Goal: Task Accomplishment & Management: Manage account settings

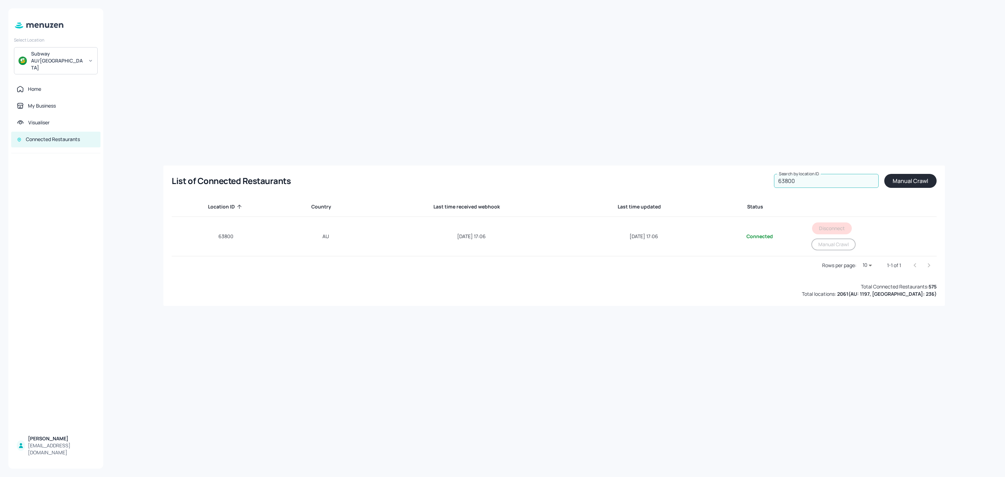
drag, startPoint x: 808, startPoint y: 179, endPoint x: 731, endPoint y: 184, distance: 77.6
click at [731, 184] on div "List of Connected Restaurants Search by location ID 63800 Search by location ID…" at bounding box center [554, 181] width 765 height 14
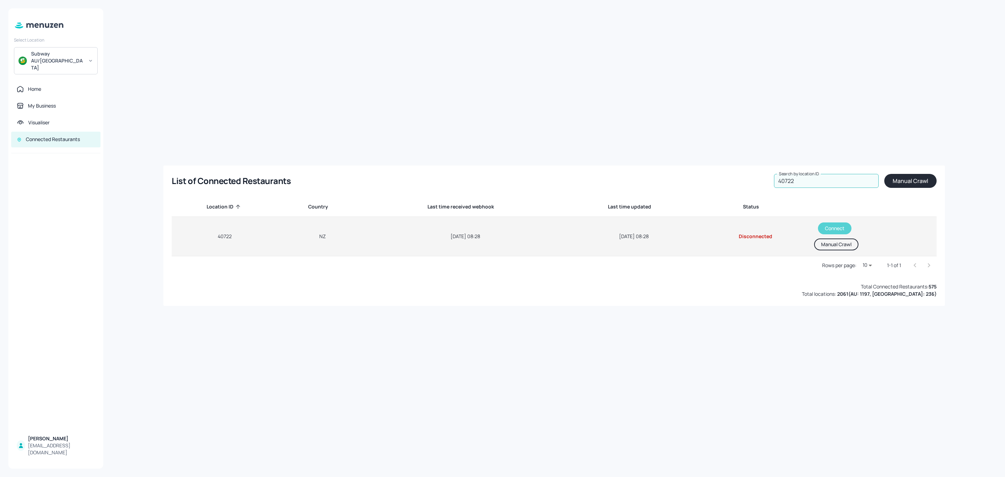
type input "40722"
click at [832, 229] on button "Connect" at bounding box center [835, 228] width 34 height 12
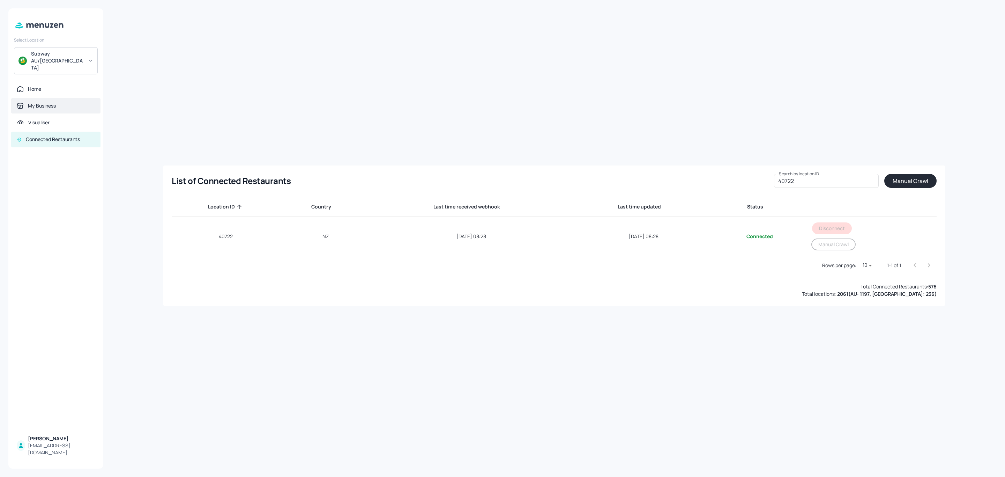
click at [43, 102] on div "My Business" at bounding box center [42, 105] width 28 height 7
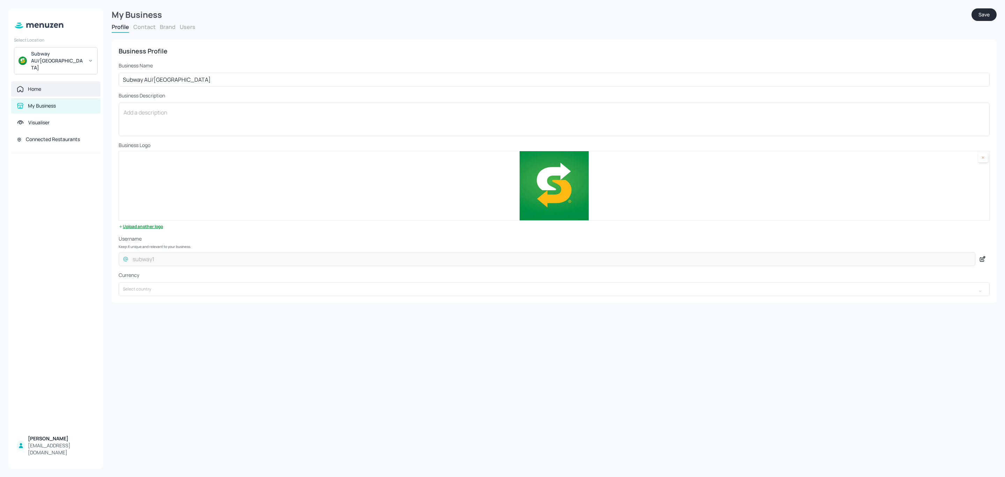
click at [44, 81] on div "Home" at bounding box center [55, 88] width 89 height 15
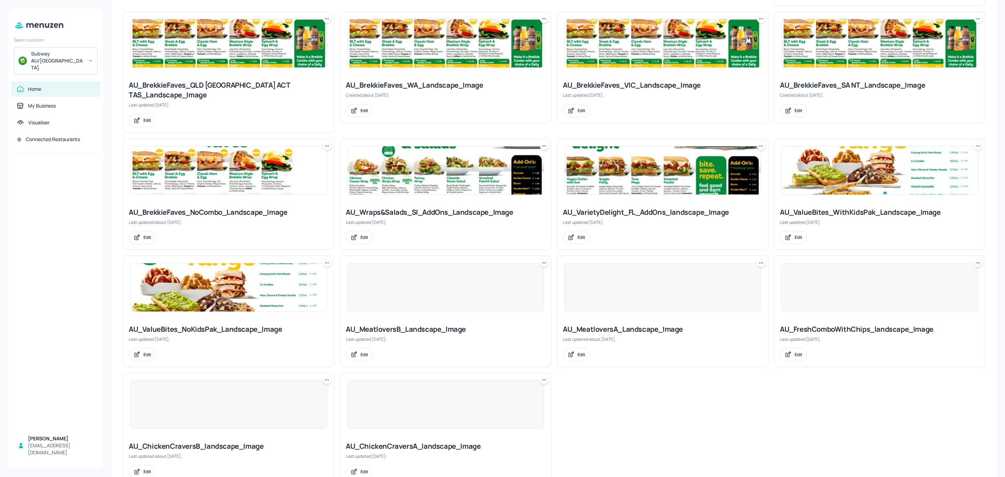
scroll to position [314, 0]
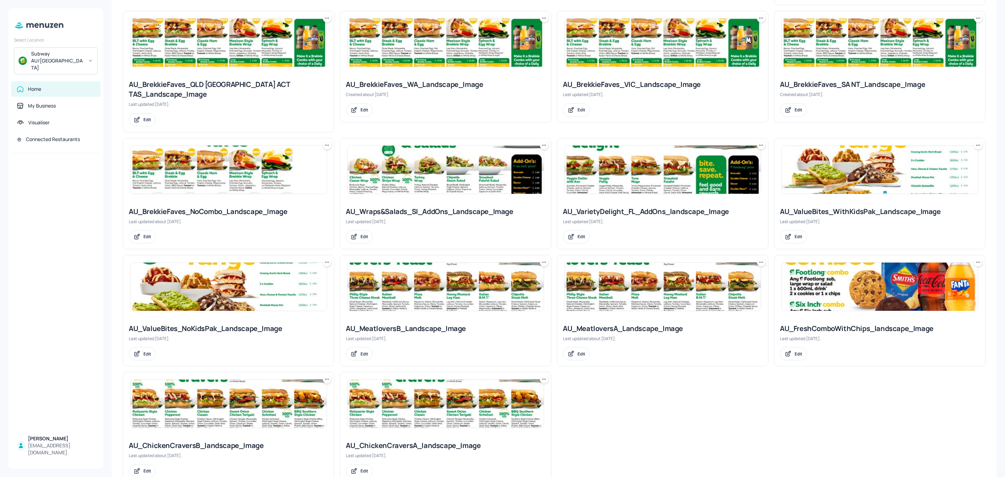
click at [260, 395] on img at bounding box center [229, 403] width 196 height 48
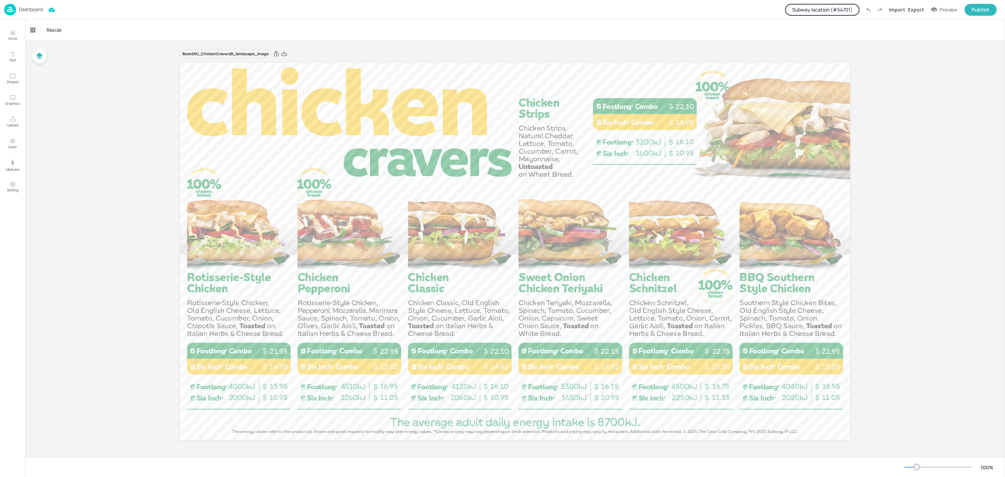
click at [826, 11] on button "Subway location (# 54701 )" at bounding box center [822, 10] width 74 height 12
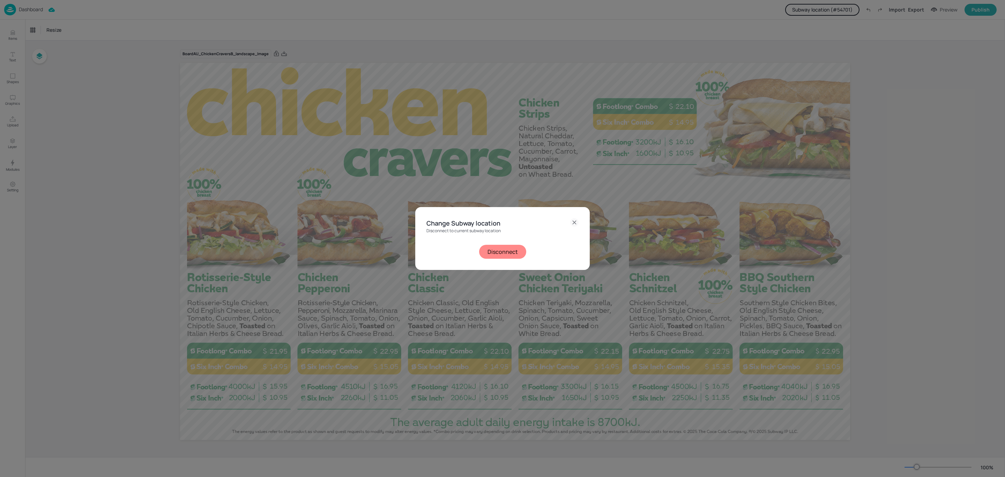
click at [507, 257] on button "Disconnect" at bounding box center [502, 252] width 47 height 14
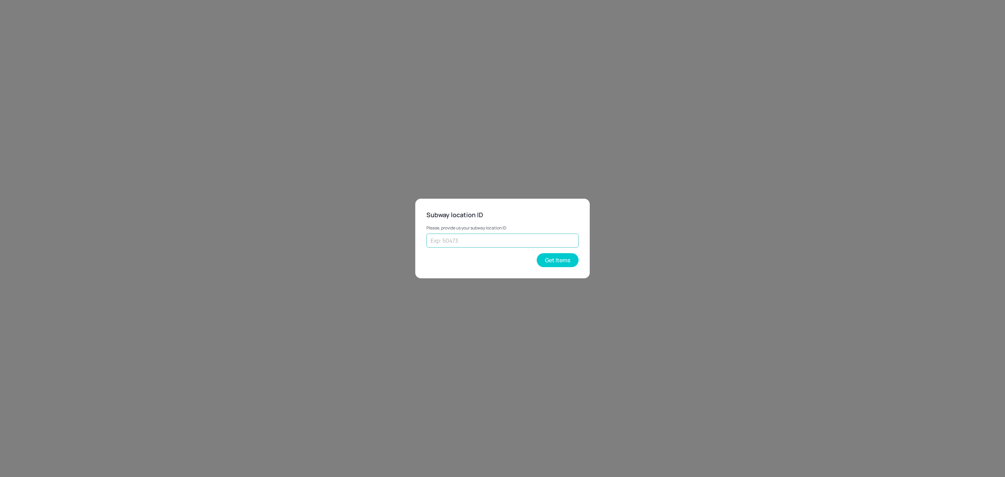
click at [483, 234] on input "text" at bounding box center [503, 241] width 152 height 14
type input "40722"
click at [559, 263] on button "Get Items" at bounding box center [558, 260] width 42 height 14
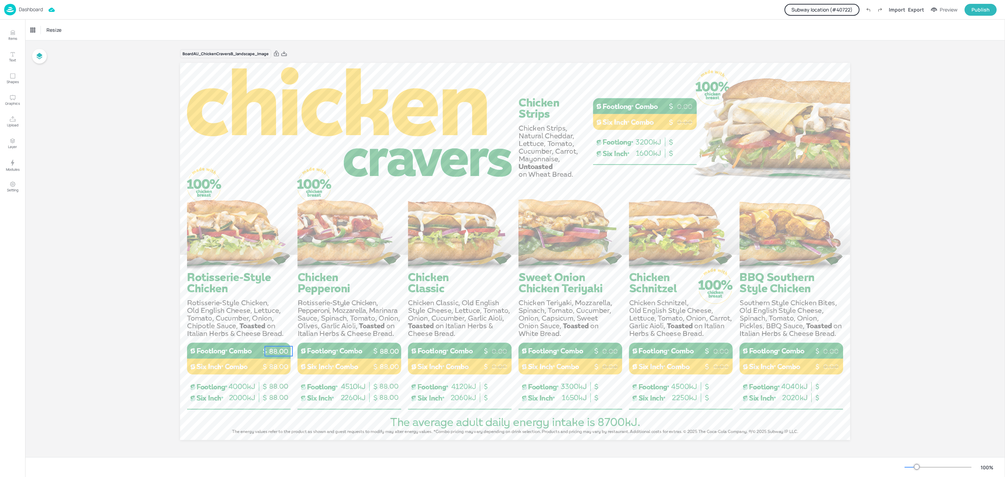
click at [280, 350] on p "88.00" at bounding box center [279, 351] width 28 height 10
click at [279, 391] on p "88.00" at bounding box center [279, 386] width 28 height 10
type input "20"
